Goal: Task Accomplishment & Management: Complete application form

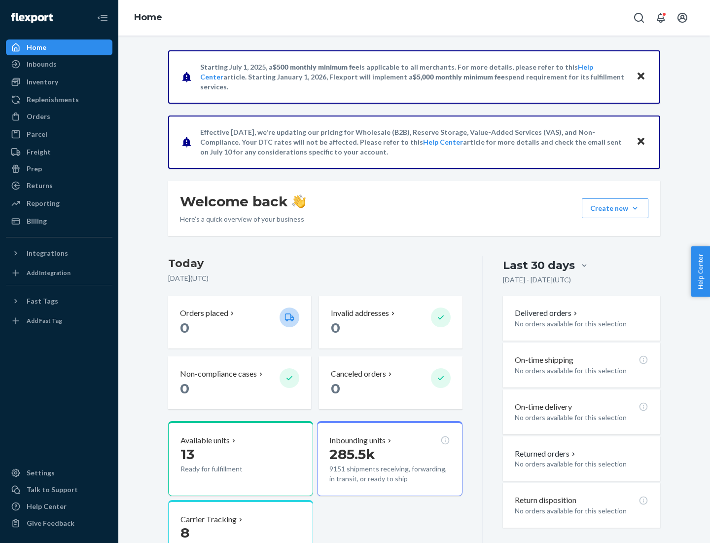
click at [635, 208] on button "Create new Create new inbound Create new order Create new product" at bounding box center [615, 208] width 67 height 20
click at [59, 64] on div "Inbounds" at bounding box center [59, 64] width 105 height 14
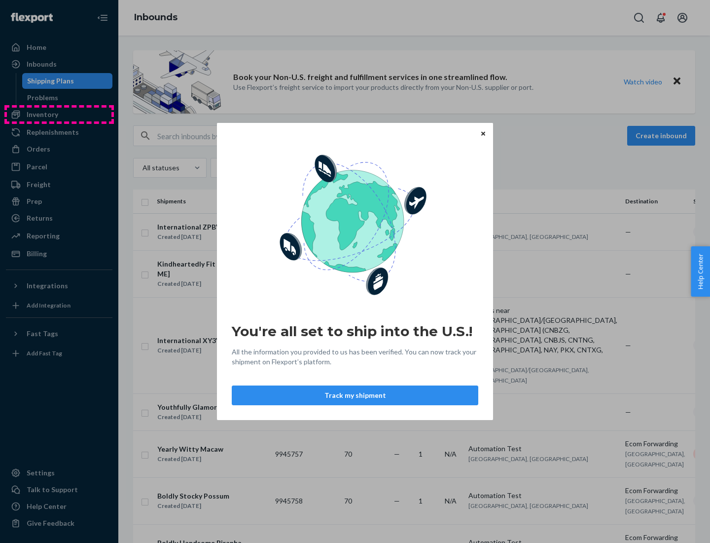
click at [59, 114] on div "You're all set to ship into the U.S.! All the information you provided to us ha…" at bounding box center [355, 271] width 710 height 543
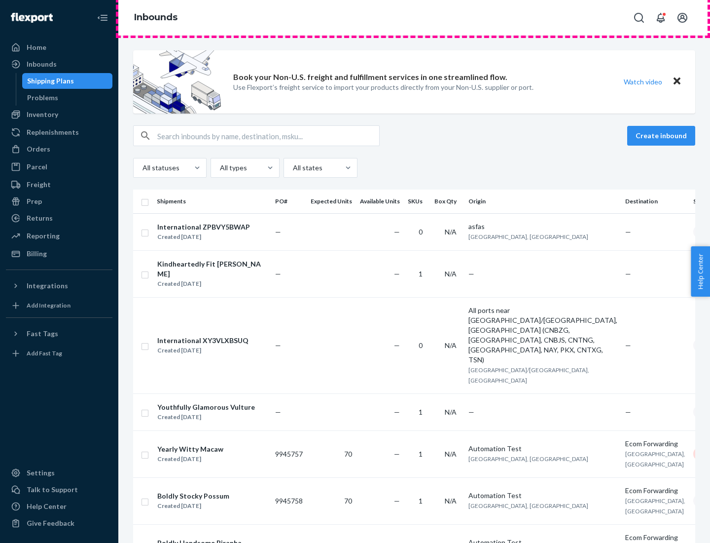
click at [414, 18] on div "Inbounds" at bounding box center [414, 18] width 592 height 36
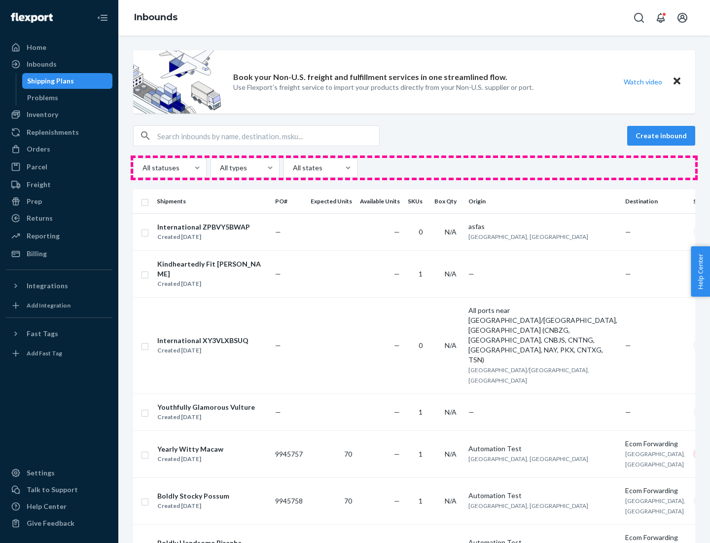
click at [414, 168] on div "All statuses All types All states" at bounding box center [414, 168] width 562 height 20
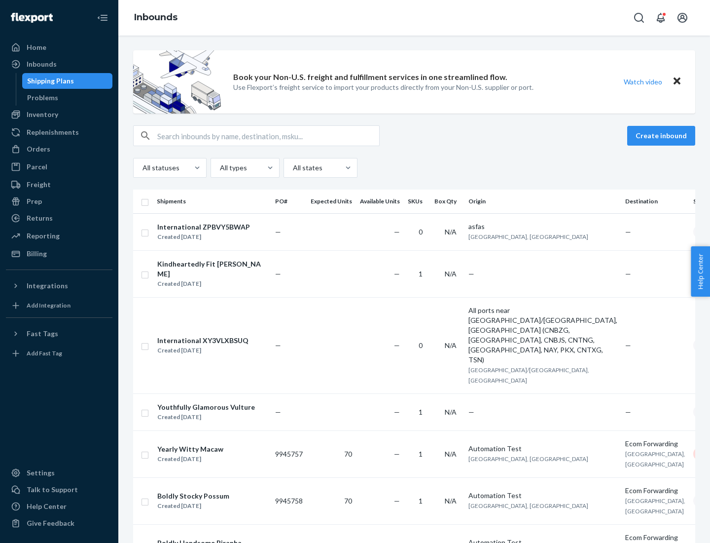
click at [49, 81] on div "Shipping Plans" at bounding box center [50, 81] width 47 height 10
click at [663, 136] on button "Create inbound" at bounding box center [662, 136] width 68 height 20
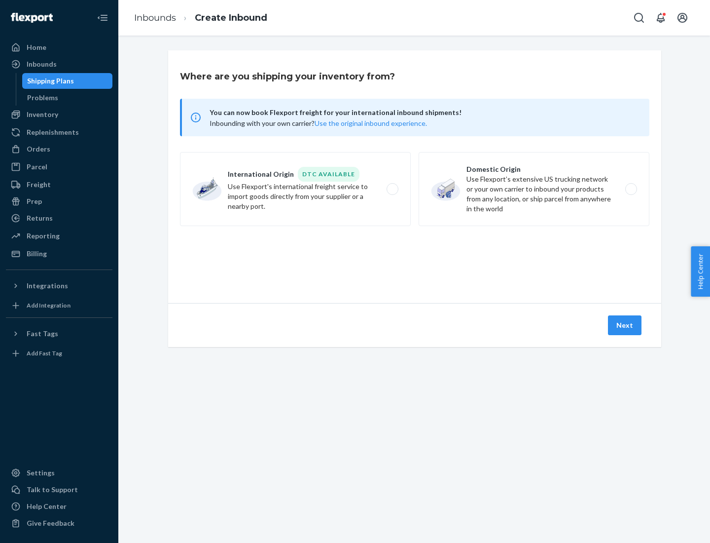
click at [296, 189] on label "International Origin DTC Available Use Flexport's international freight service…" at bounding box center [295, 189] width 231 height 74
click at [392, 189] on input "International Origin DTC Available Use Flexport's international freight service…" at bounding box center [395, 189] width 6 height 6
radio input "true"
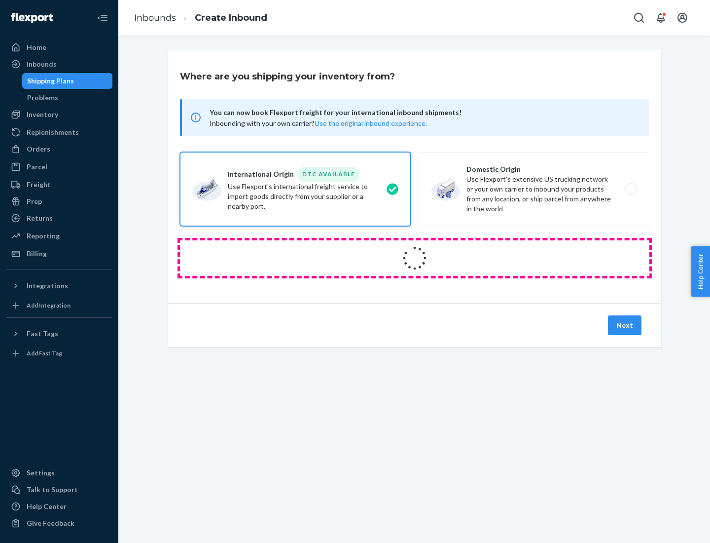
click at [415, 258] on icon at bounding box center [415, 258] width 29 height 29
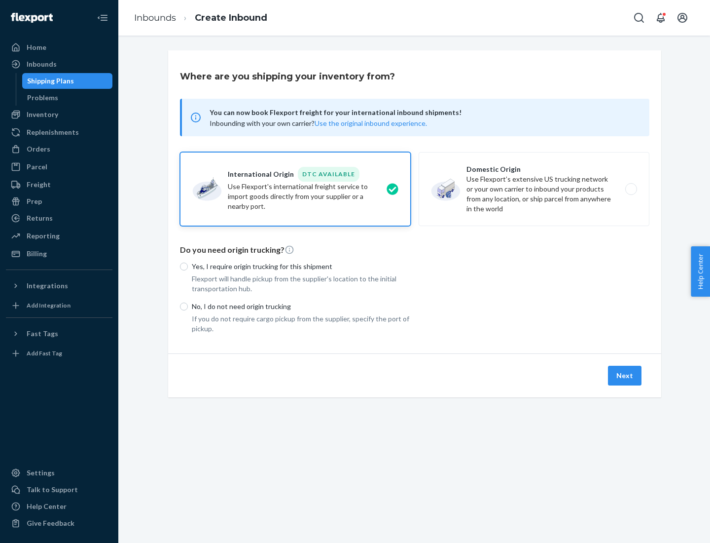
click at [301, 266] on p "Yes, I require origin trucking for this shipment" at bounding box center [301, 266] width 219 height 10
click at [188, 266] on input "Yes, I require origin trucking for this shipment" at bounding box center [184, 266] width 8 height 8
radio input "true"
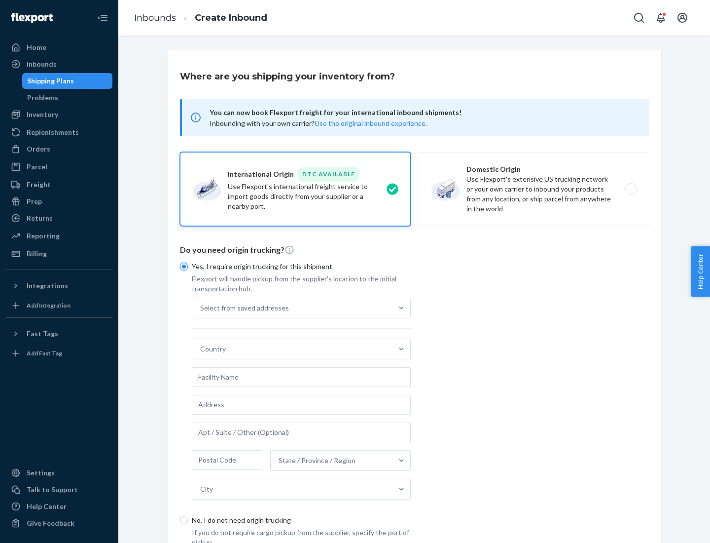
scroll to position [19, 0]
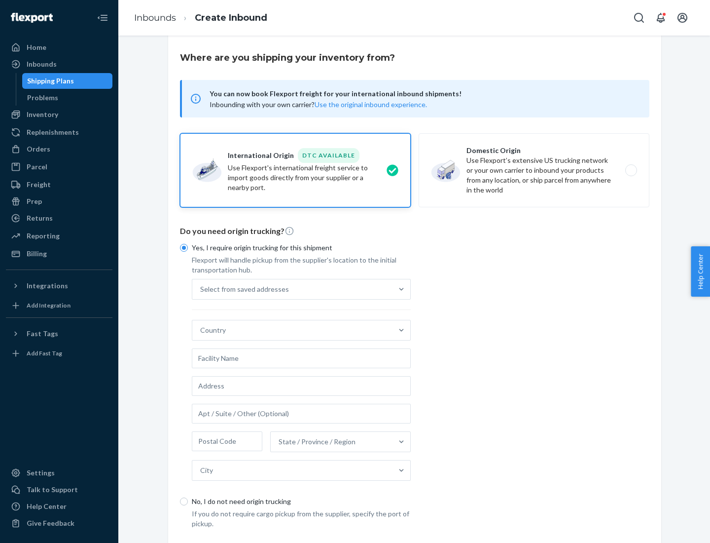
click at [293, 289] on div "Select from saved addresses" at bounding box center [292, 289] width 200 height 20
click at [201, 289] on input "Select from saved addresses" at bounding box center [200, 289] width 1 height 10
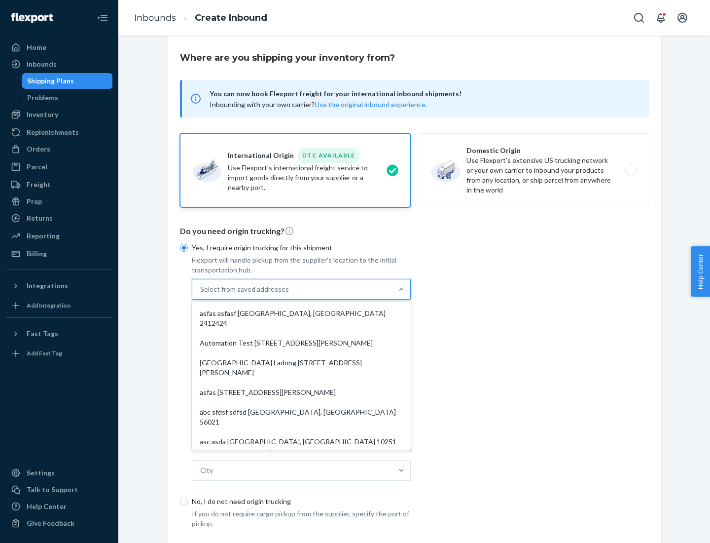
scroll to position [43, 0]
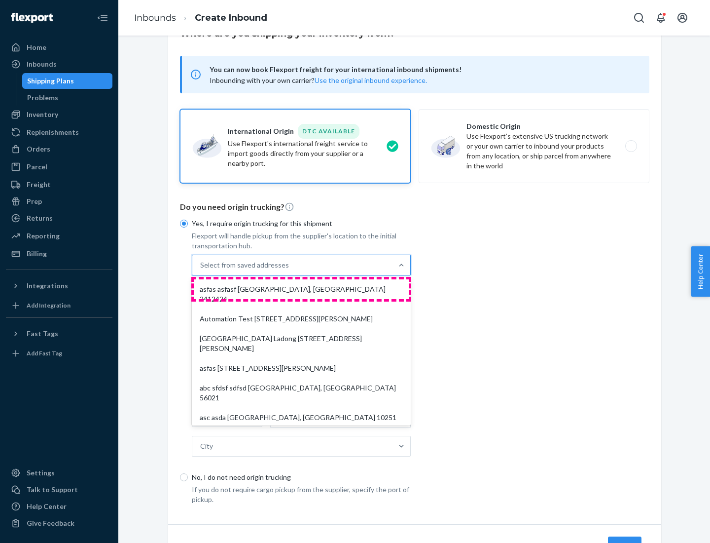
click at [301, 289] on div "asfas asfasf [GEOGRAPHIC_DATA], [GEOGRAPHIC_DATA] 2412424" at bounding box center [301, 294] width 215 height 30
click at [201, 270] on input "option asfas asfasf [GEOGRAPHIC_DATA], [GEOGRAPHIC_DATA] 2412424 focused, 1 of …" at bounding box center [200, 265] width 1 height 10
type input "asfas"
type input "asfasf"
type input "2412424"
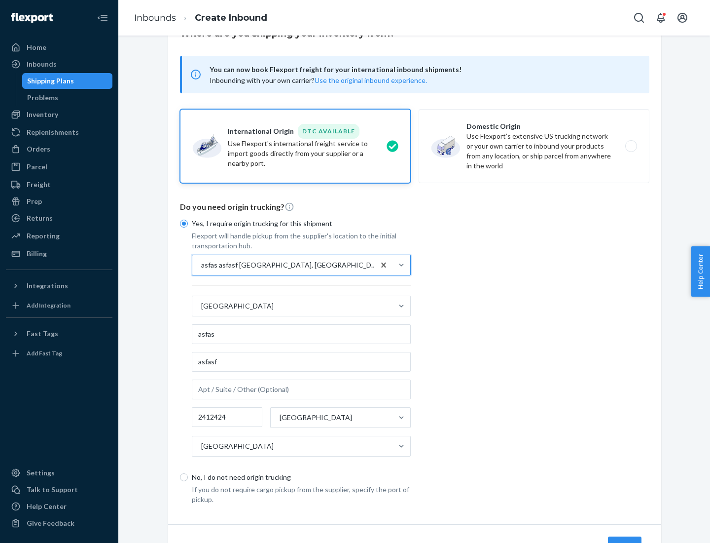
scroll to position [92, 0]
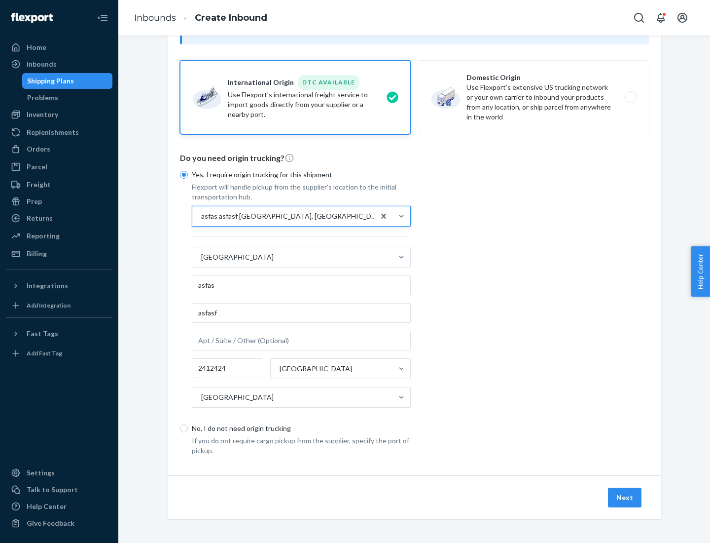
click at [626, 497] on button "Next" at bounding box center [625, 497] width 34 height 20
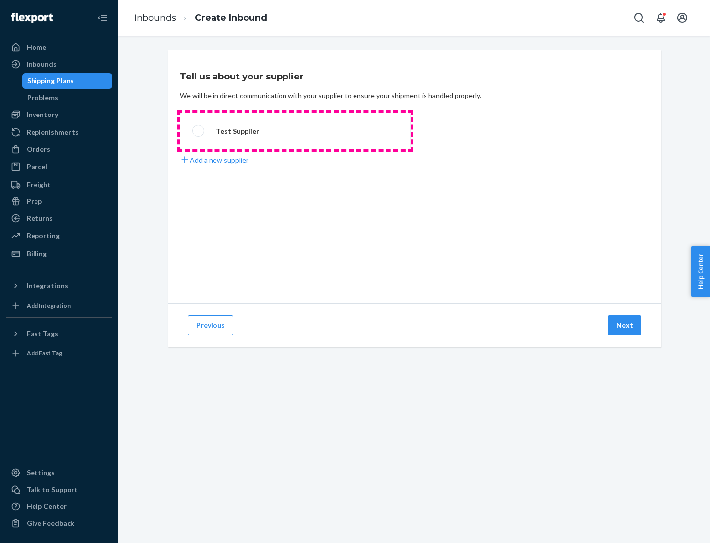
click at [296, 131] on label "Test Supplier" at bounding box center [295, 130] width 231 height 37
click at [199, 131] on input "Test Supplier" at bounding box center [195, 131] width 6 height 6
radio input "true"
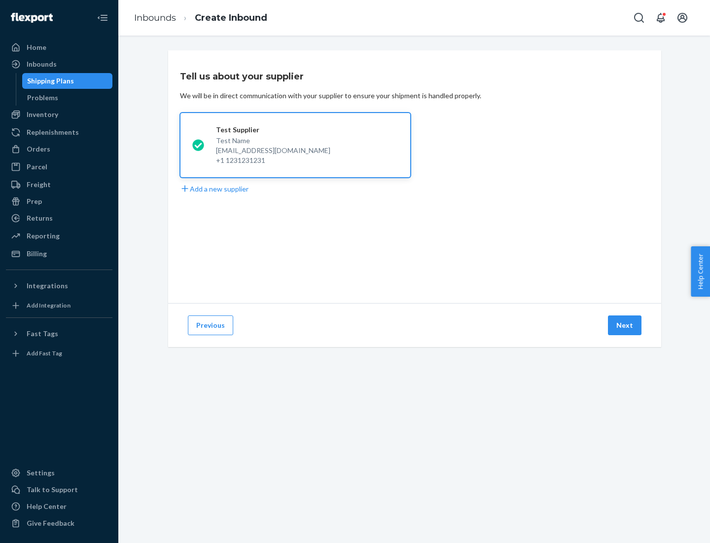
click at [626, 325] on button "Next" at bounding box center [625, 325] width 34 height 20
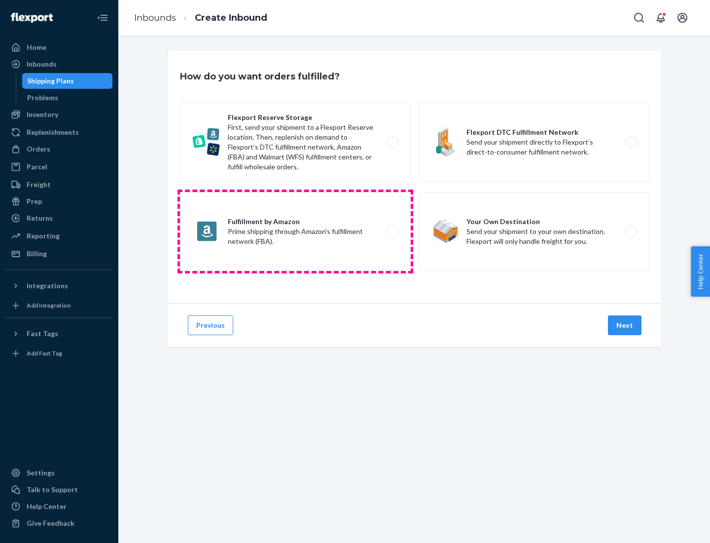
click at [296, 231] on label "Fulfillment by Amazon Prime shipping through Amazon’s fulfillment network (FBA)." at bounding box center [295, 231] width 231 height 79
click at [392, 231] on input "Fulfillment by Amazon Prime shipping through Amazon’s fulfillment network (FBA)." at bounding box center [395, 231] width 6 height 6
radio input "true"
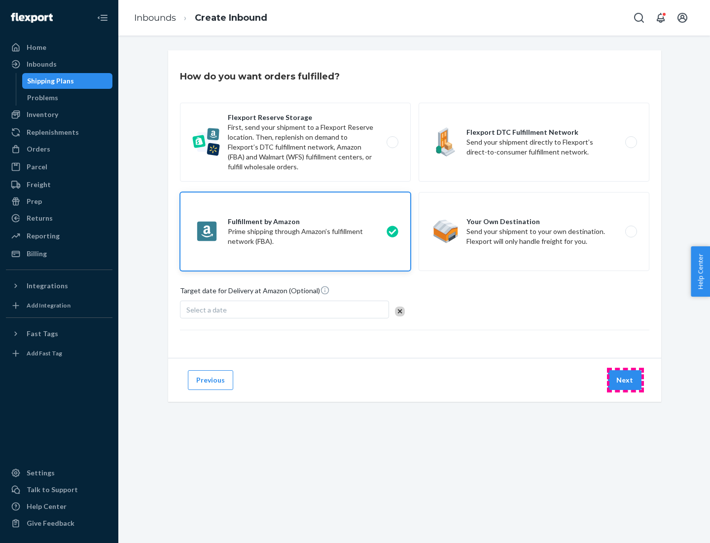
click at [626, 380] on button "Next" at bounding box center [625, 380] width 34 height 20
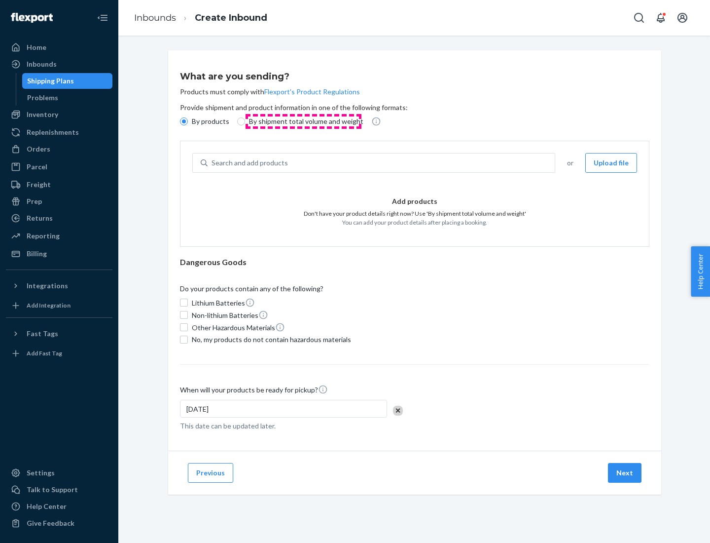
click at [303, 121] on p "By shipment total volume and weight" at bounding box center [306, 121] width 114 height 10
click at [245, 121] on input "By shipment total volume and weight" at bounding box center [241, 121] width 8 height 8
radio input "true"
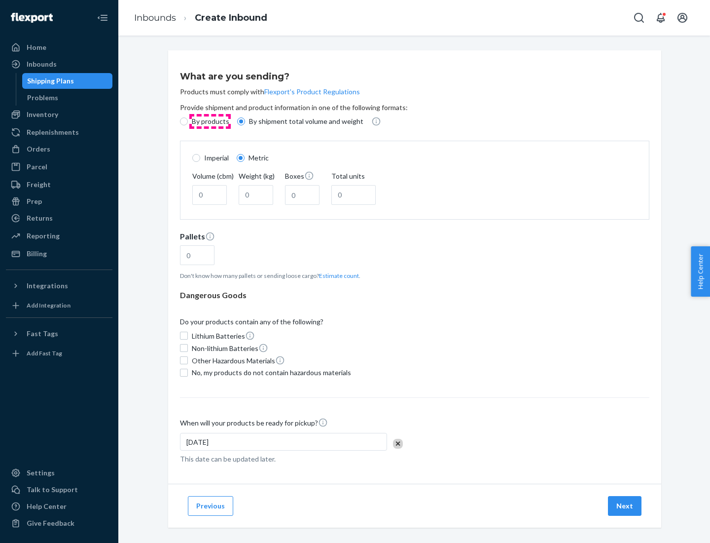
click at [210, 121] on p "By products" at bounding box center [210, 121] width 37 height 10
click at [188, 121] on input "By products" at bounding box center [184, 121] width 8 height 8
radio input "true"
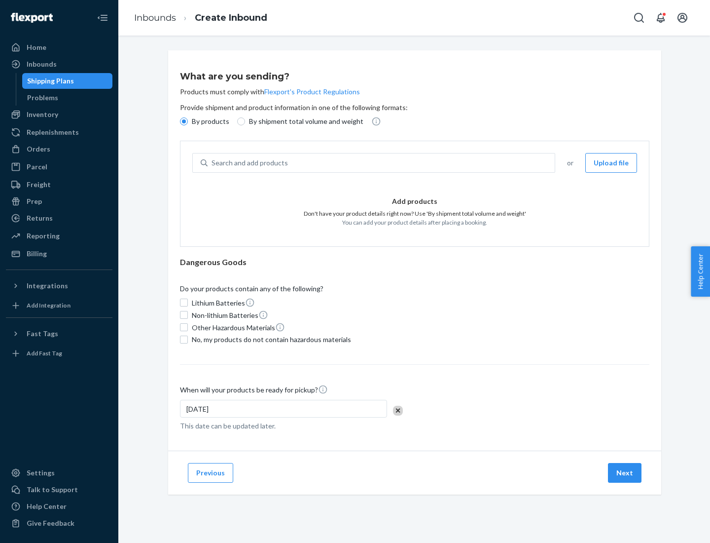
click at [382, 163] on div "Search and add products" at bounding box center [381, 163] width 347 height 18
click at [213, 163] on input "Search and add products" at bounding box center [212, 163] width 1 height 10
type input "test"
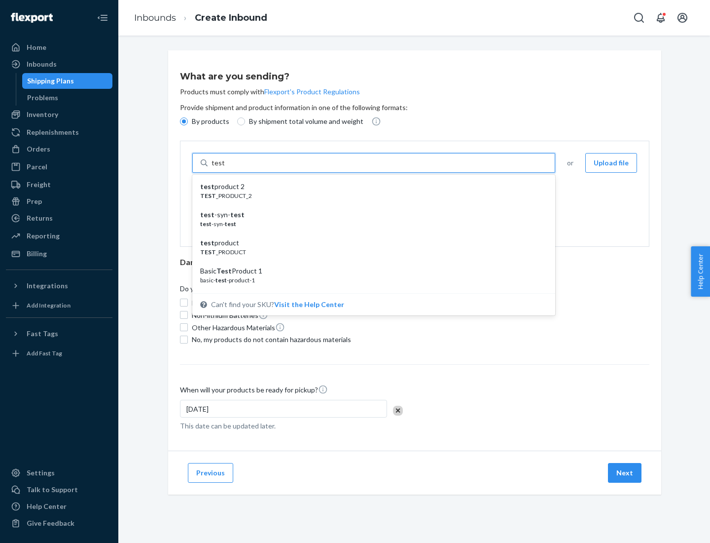
click at [371, 187] on div "test product 2" at bounding box center [369, 187] width 339 height 10
click at [224, 168] on input "test" at bounding box center [218, 163] width 13 height 10
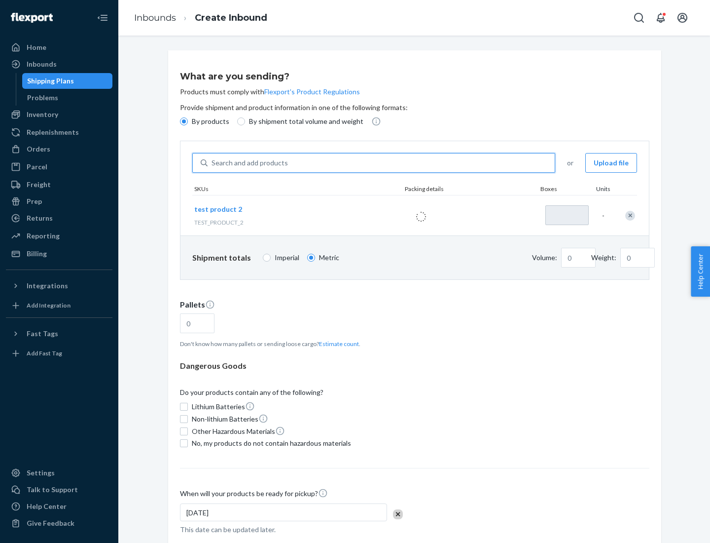
type input "1"
type input "0.02"
type input "22.23"
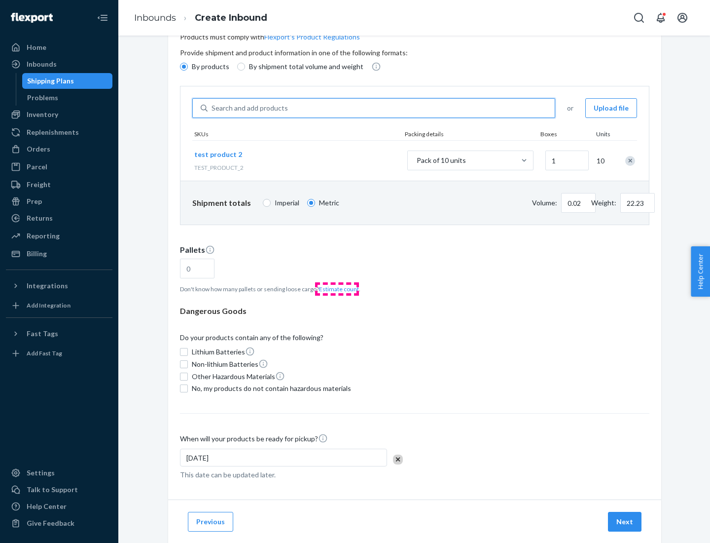
click at [337, 289] on button "Estimate count" at bounding box center [339, 289] width 40 height 8
type input "1"
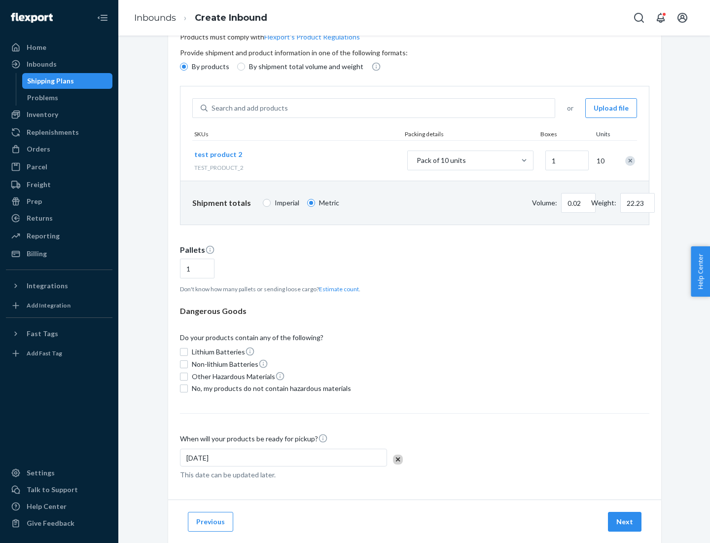
scroll to position [79, 0]
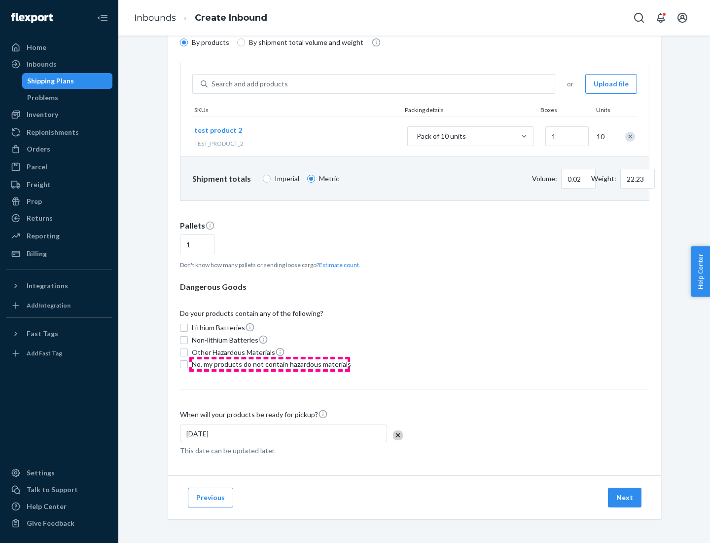
click at [270, 364] on span "No, my products do not contain hazardous materials" at bounding box center [271, 364] width 159 height 10
click at [188, 364] on input "No, my products do not contain hazardous materials" at bounding box center [184, 364] width 8 height 8
checkbox input "true"
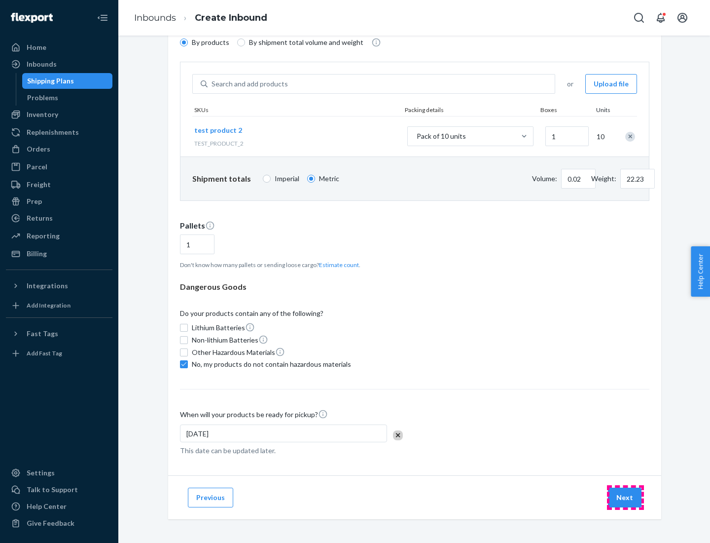
click at [626, 497] on button "Next" at bounding box center [625, 497] width 34 height 20
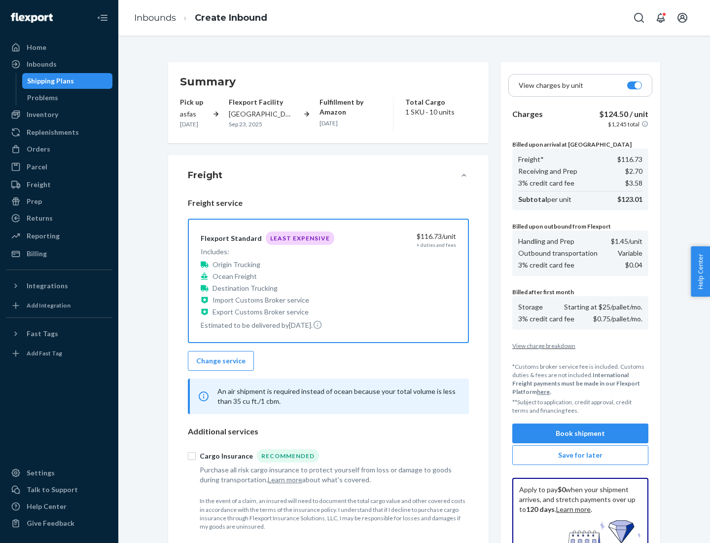
scroll to position [144, 0]
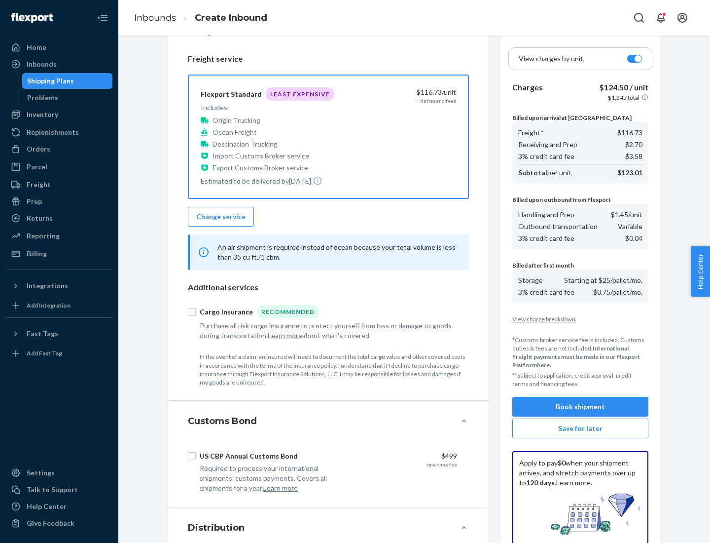
click at [581, 407] on button "Book shipment" at bounding box center [581, 407] width 136 height 20
